Goal: Navigation & Orientation: Find specific page/section

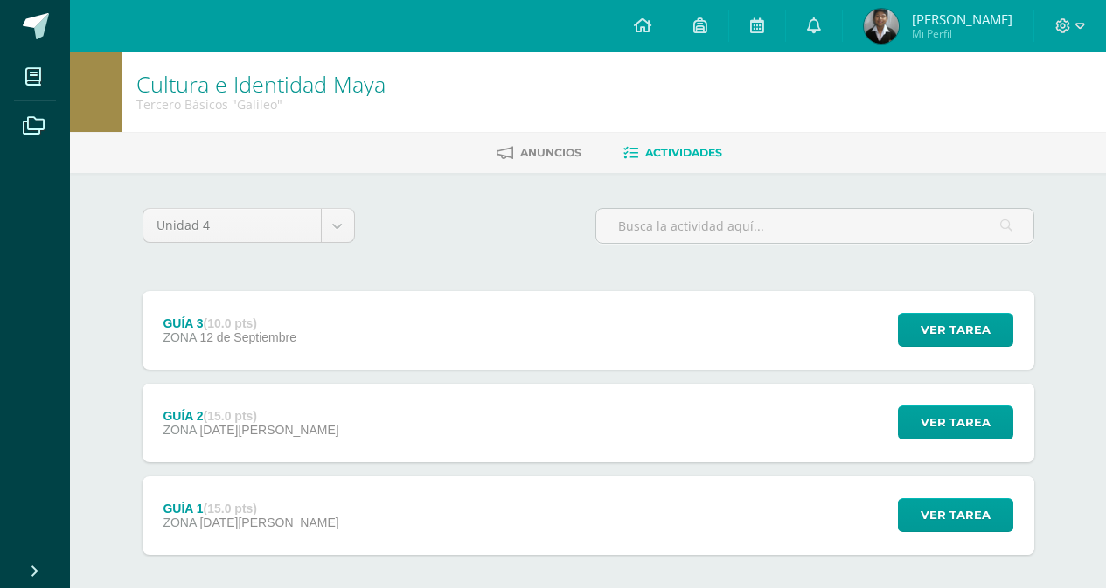
scroll to position [83, 0]
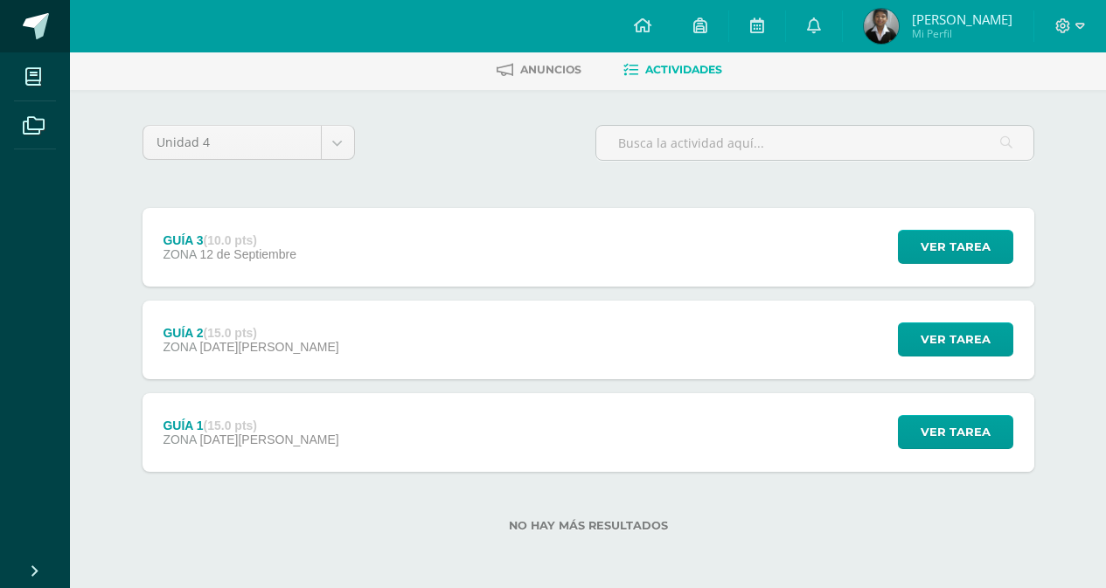
click at [47, 33] on span at bounding box center [36, 26] width 26 height 26
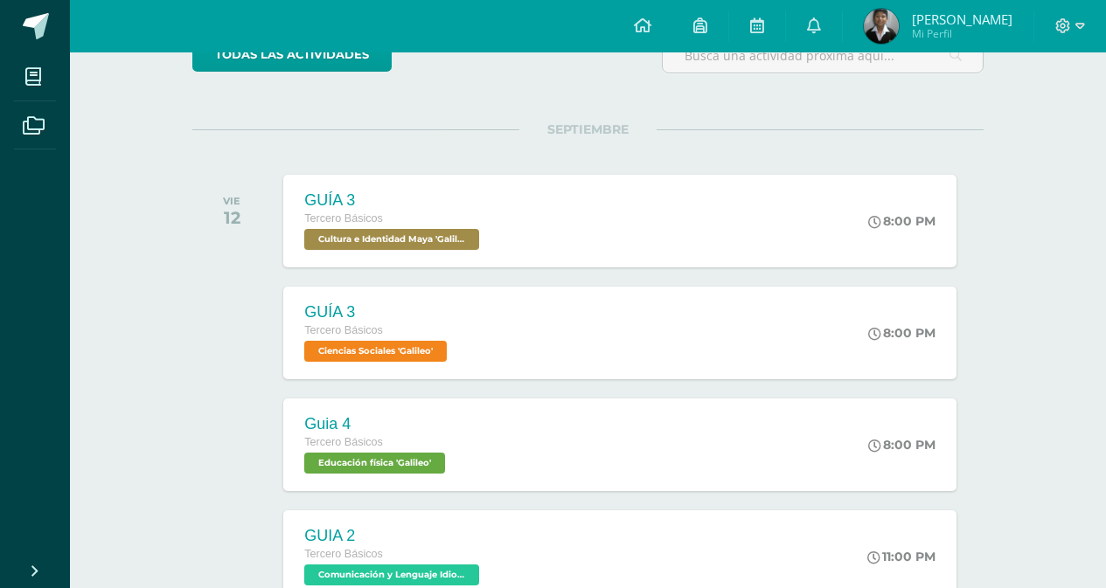
scroll to position [159, 0]
